Goal: Transaction & Acquisition: Download file/media

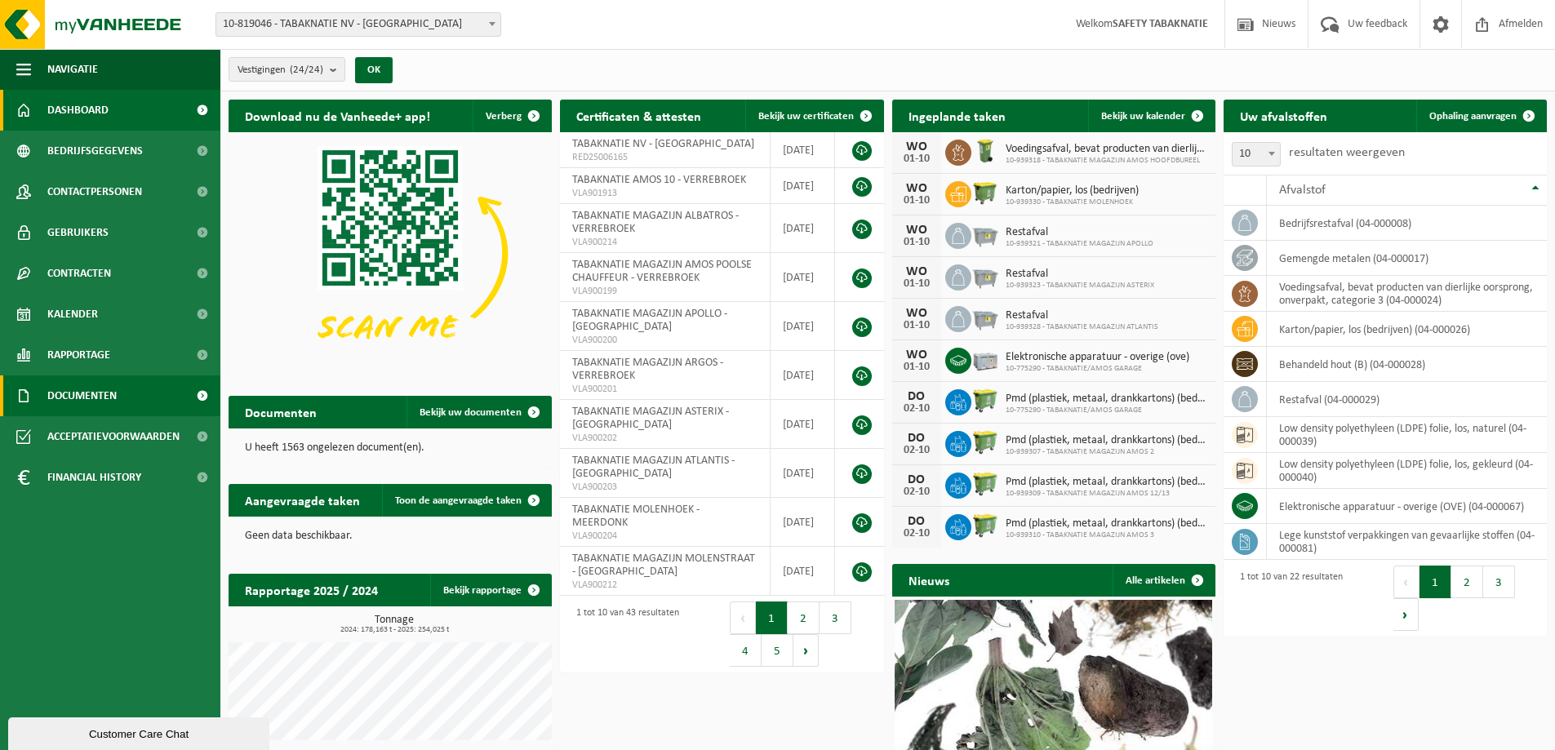
click at [136, 395] on link "Documenten" at bounding box center [110, 396] width 220 height 41
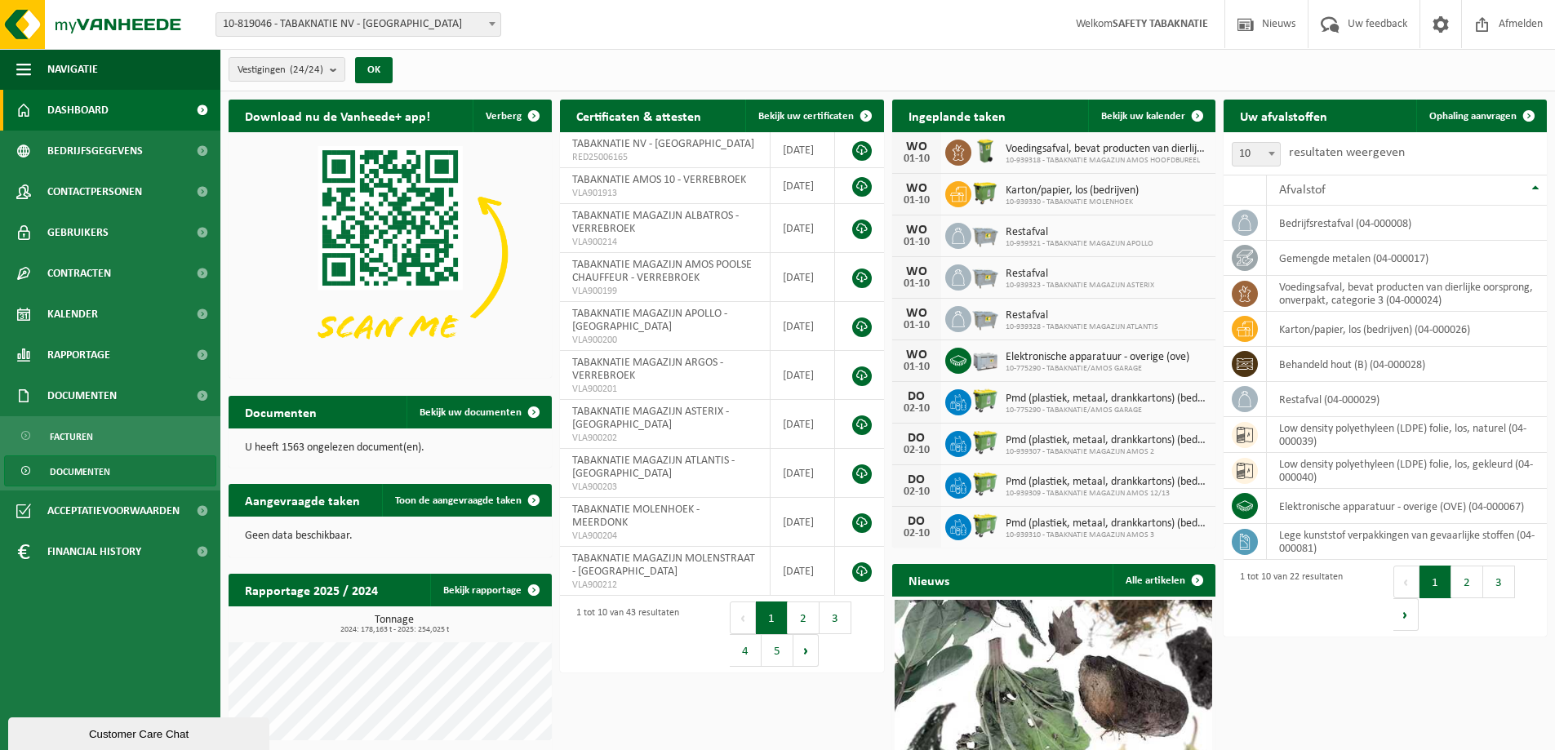
drag, startPoint x: 108, startPoint y: 473, endPoint x: 79, endPoint y: 474, distance: 28.6
click at [105, 473] on span "Documenten" at bounding box center [80, 471] width 60 height 31
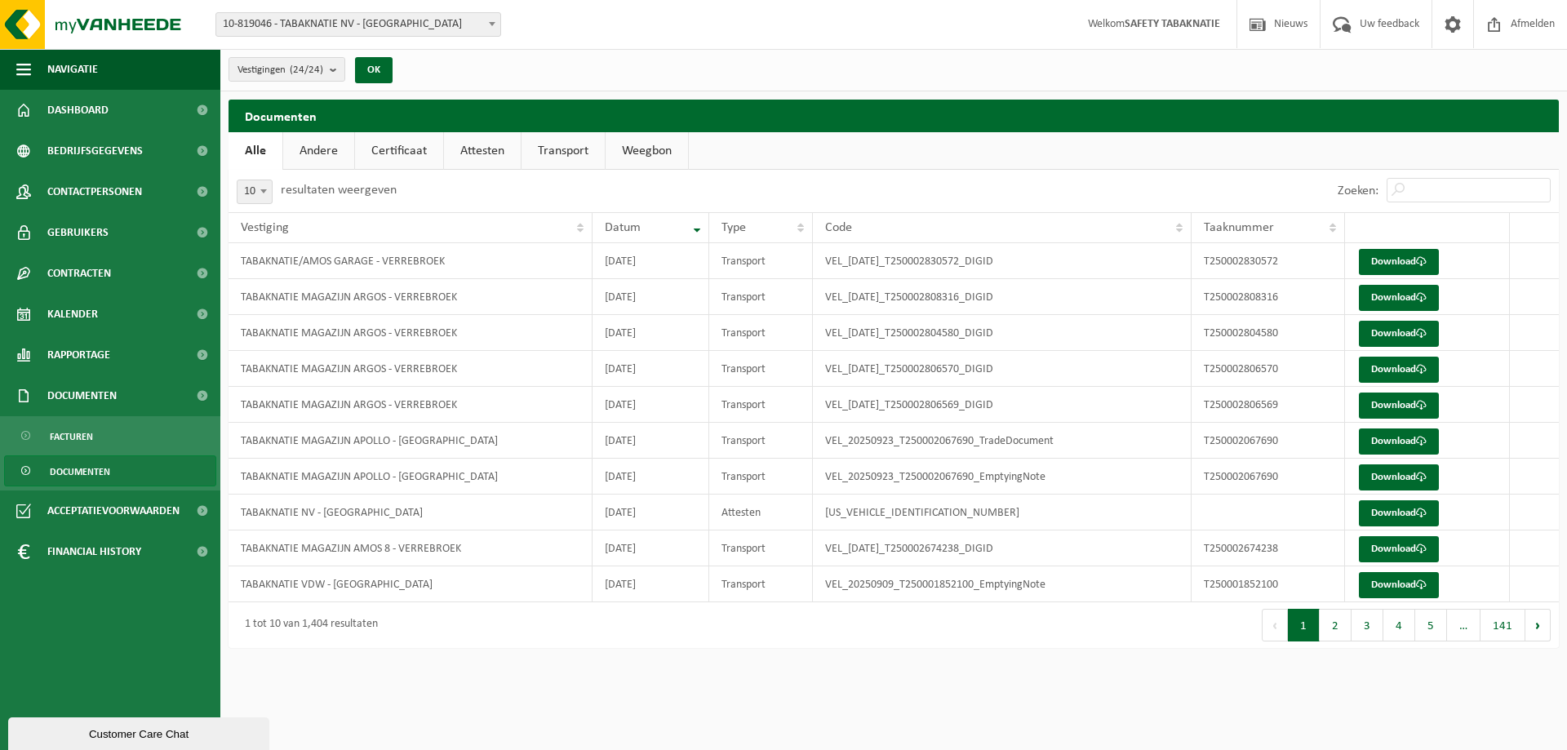
click at [491, 155] on link "Attesten" at bounding box center [482, 151] width 77 height 38
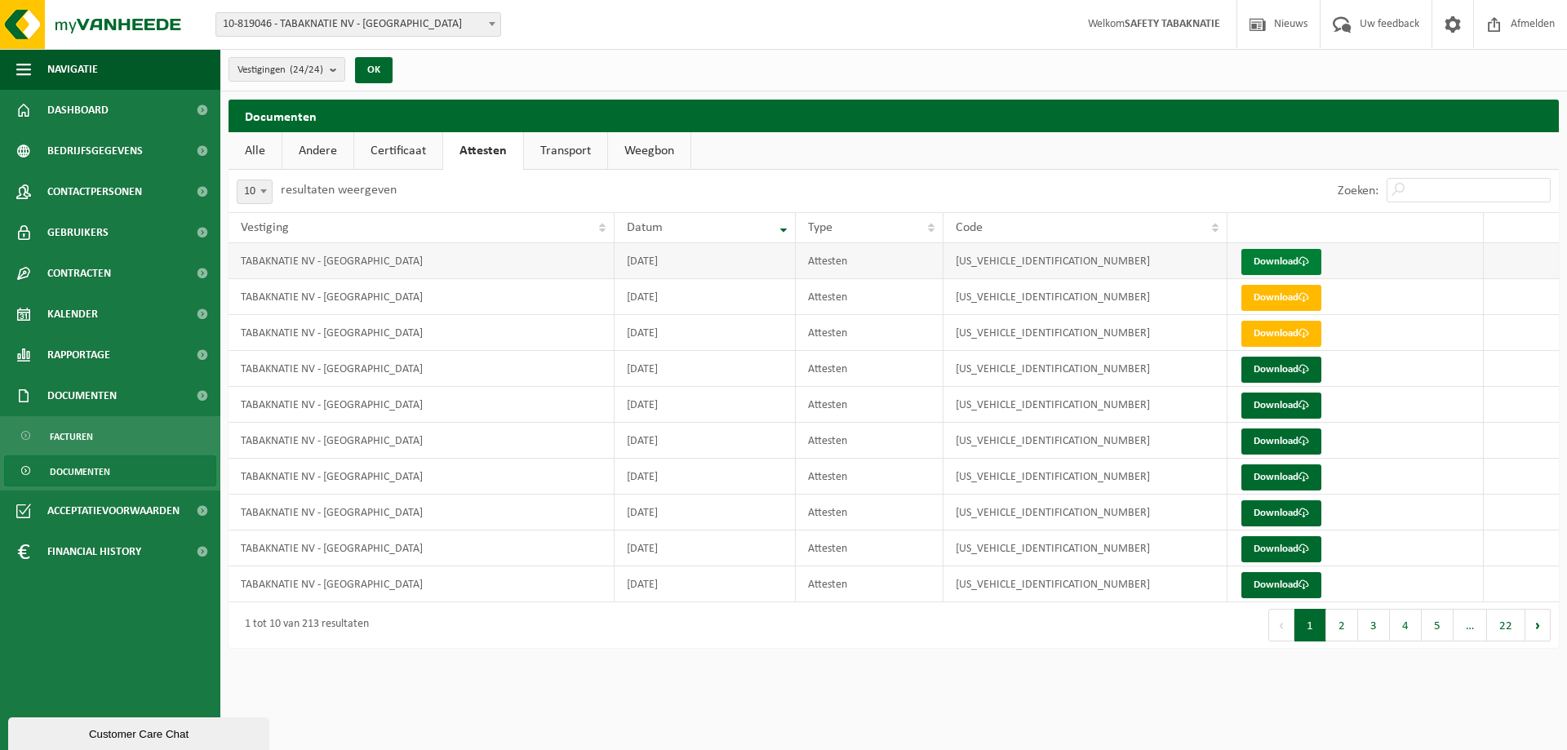
click at [1273, 261] on link "Download" at bounding box center [1282, 262] width 80 height 26
